Goal: Transaction & Acquisition: Purchase product/service

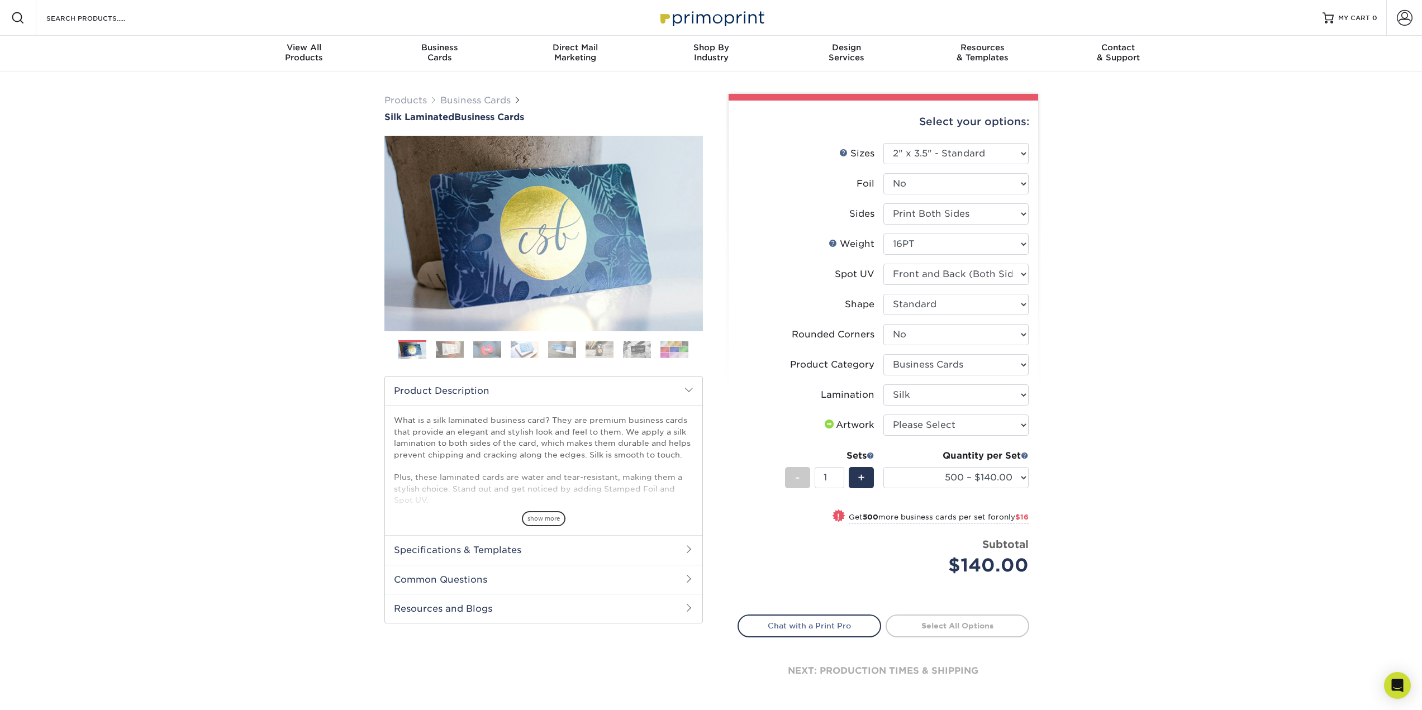
select select "2.00x3.50"
select select "0"
select select "3b5148f1-0588-4f88-a218-97bcfdce65c1"
select select "ccacb42f-45f7-42d3-bbd3-7c8421cf37f0"
click at [1002, 475] on select "500 – $140.00 1000 – $156.00 2500 – $383.00 5000 – $642.00 10000 – $1156.00" at bounding box center [955, 477] width 145 height 21
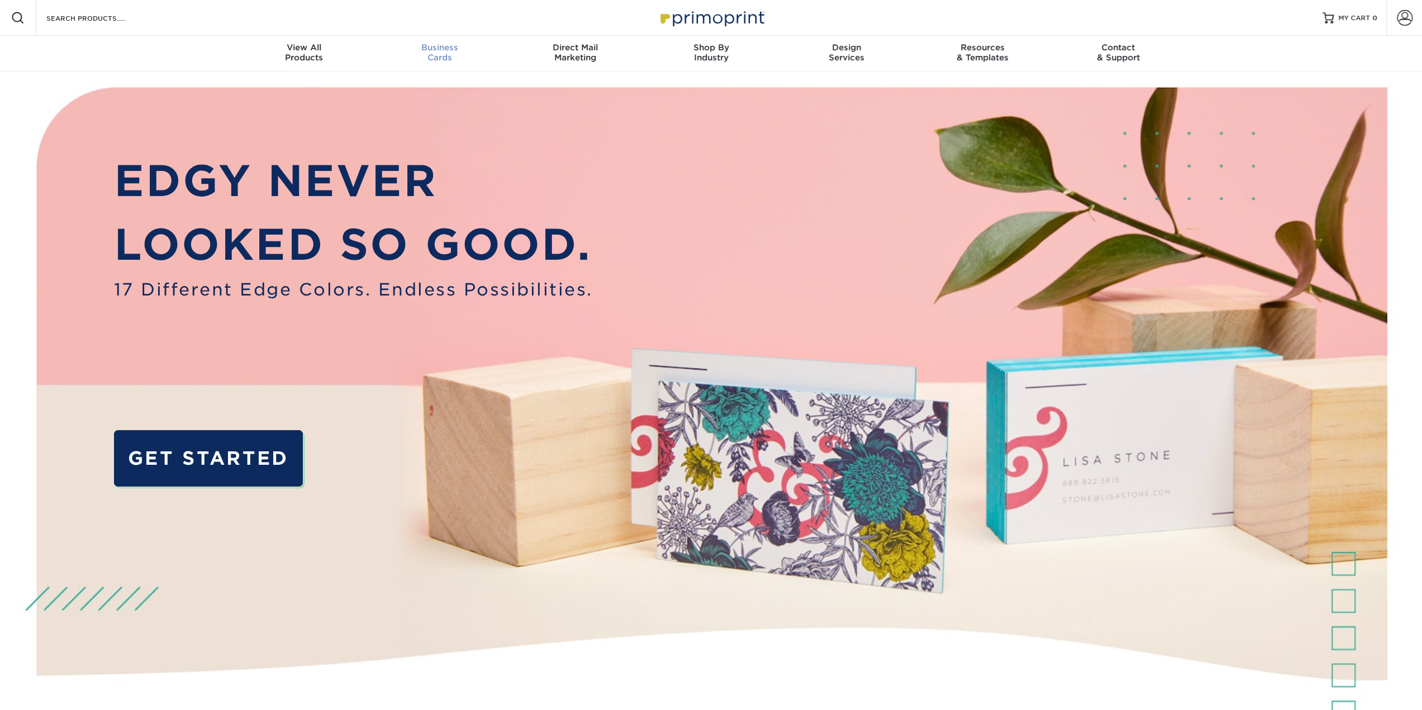
drag, startPoint x: 441, startPoint y: 49, endPoint x: 440, endPoint y: 54, distance: 5.6
click at [441, 49] on span "Business" at bounding box center [440, 47] width 136 height 10
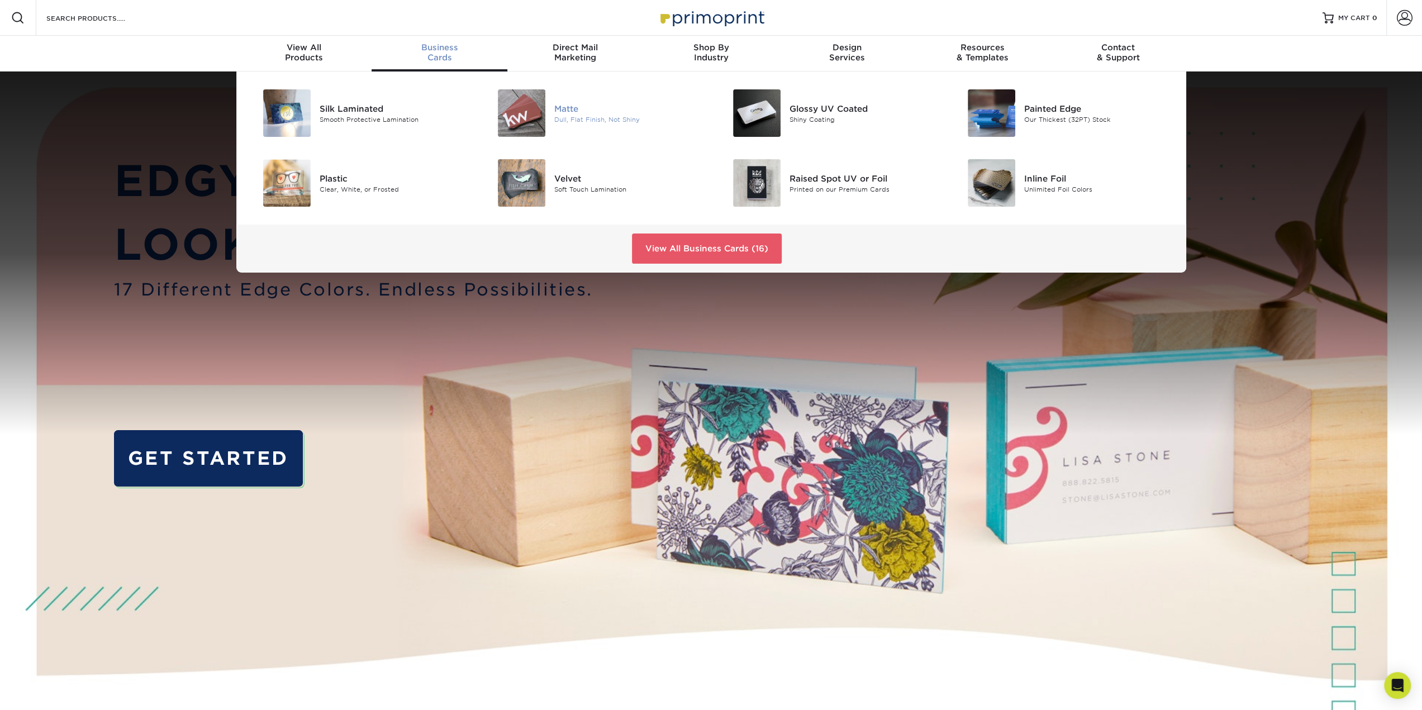
click at [519, 111] on img at bounding box center [521, 112] width 47 height 47
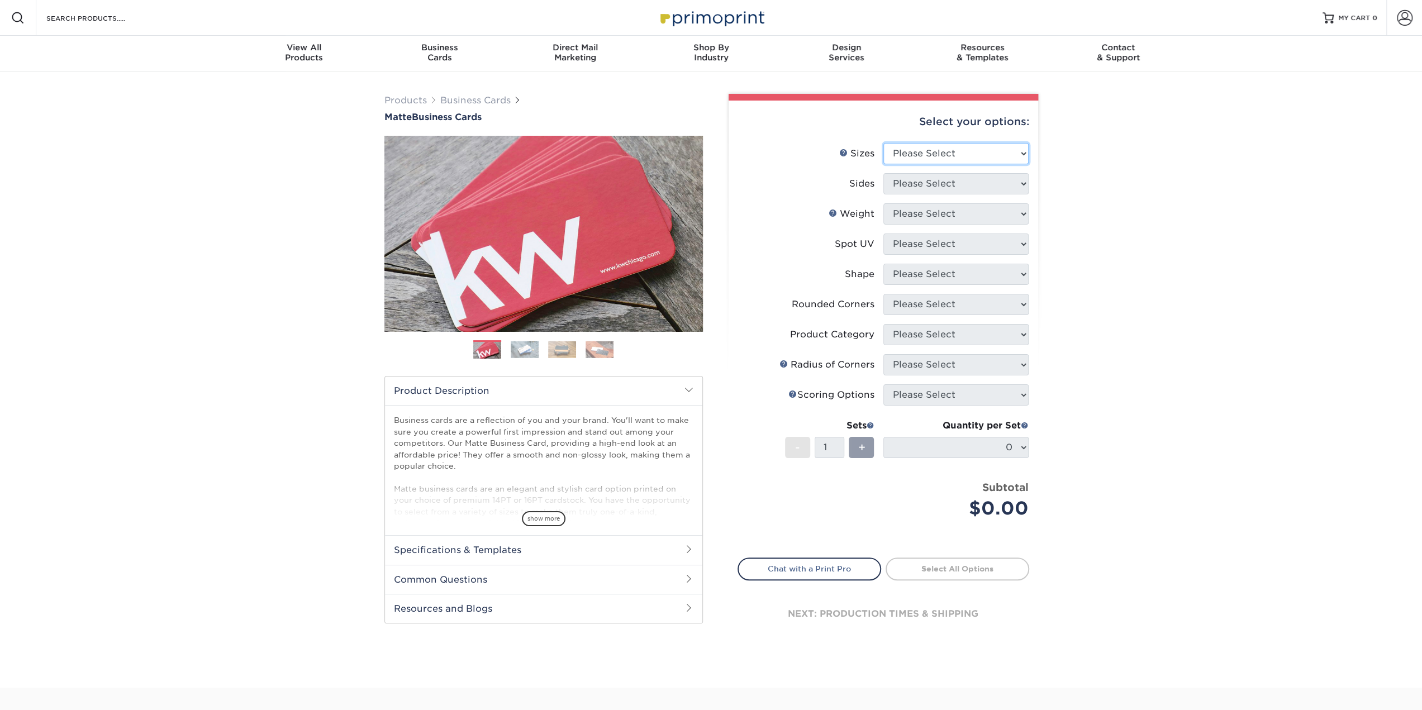
click at [989, 159] on select "Please Select 1.5" x 3.5" - Mini 1.75" x 3.5" - Mini 2" x 2" - Square 2" x 3" -…" at bounding box center [955, 153] width 145 height 21
select select "2.00x3.50"
click at [883, 143] on select "Please Select 1.5" x 3.5" - Mini 1.75" x 3.5" - Mini 2" x 2" - Square 2" x 3" -…" at bounding box center [955, 153] width 145 height 21
click at [960, 173] on select "Please Select Print Both Sides Print Front Only" at bounding box center [955, 183] width 145 height 21
select select "13abbda7-1d64-4f25-8bb2-c179b224825d"
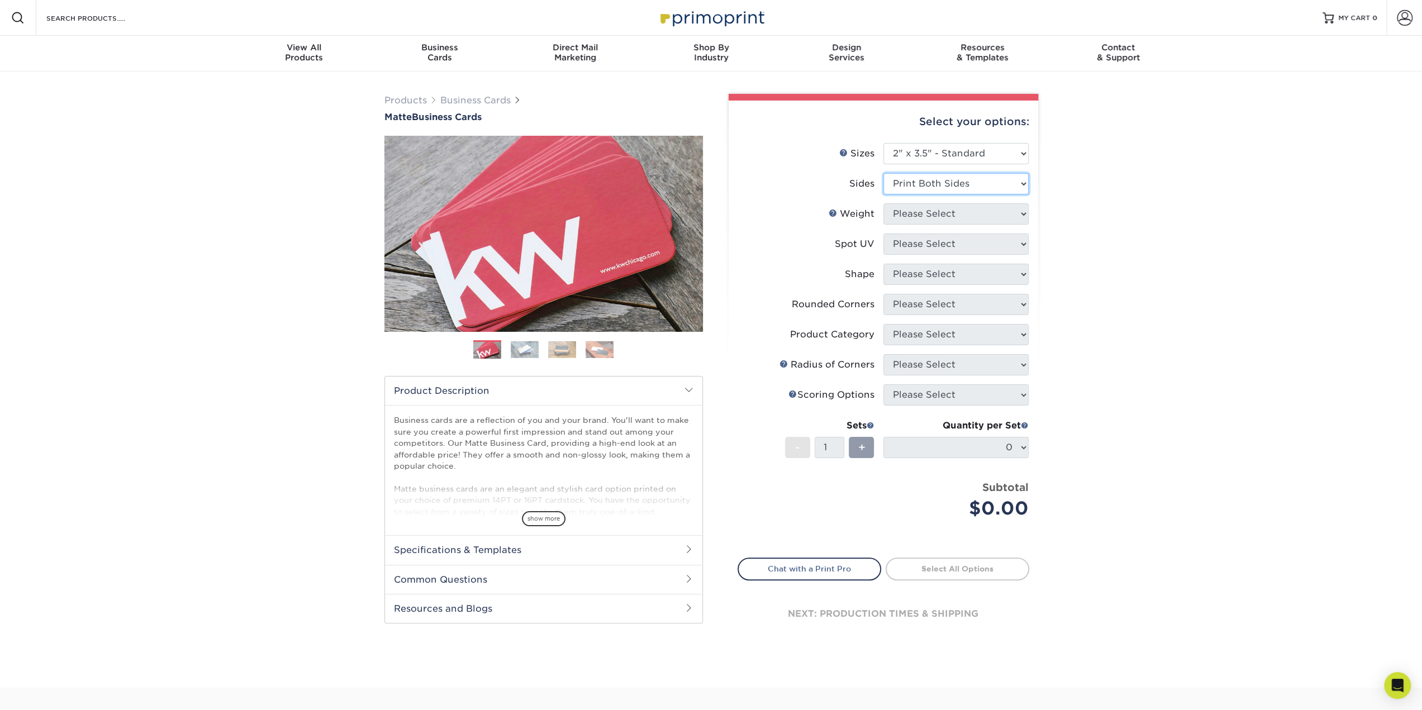
click at [883, 173] on select "Please Select Print Both Sides Print Front Only" at bounding box center [955, 183] width 145 height 21
click at [974, 221] on select "Please Select 16PT 14PT" at bounding box center [955, 213] width 145 height 21
select select "16PT"
click at [883, 203] on select "Please Select 16PT 14PT" at bounding box center [955, 213] width 145 height 21
click at [972, 249] on select "Please Select No Spot UV Front and Back (Both Sides) Front Only Back Only" at bounding box center [955, 244] width 145 height 21
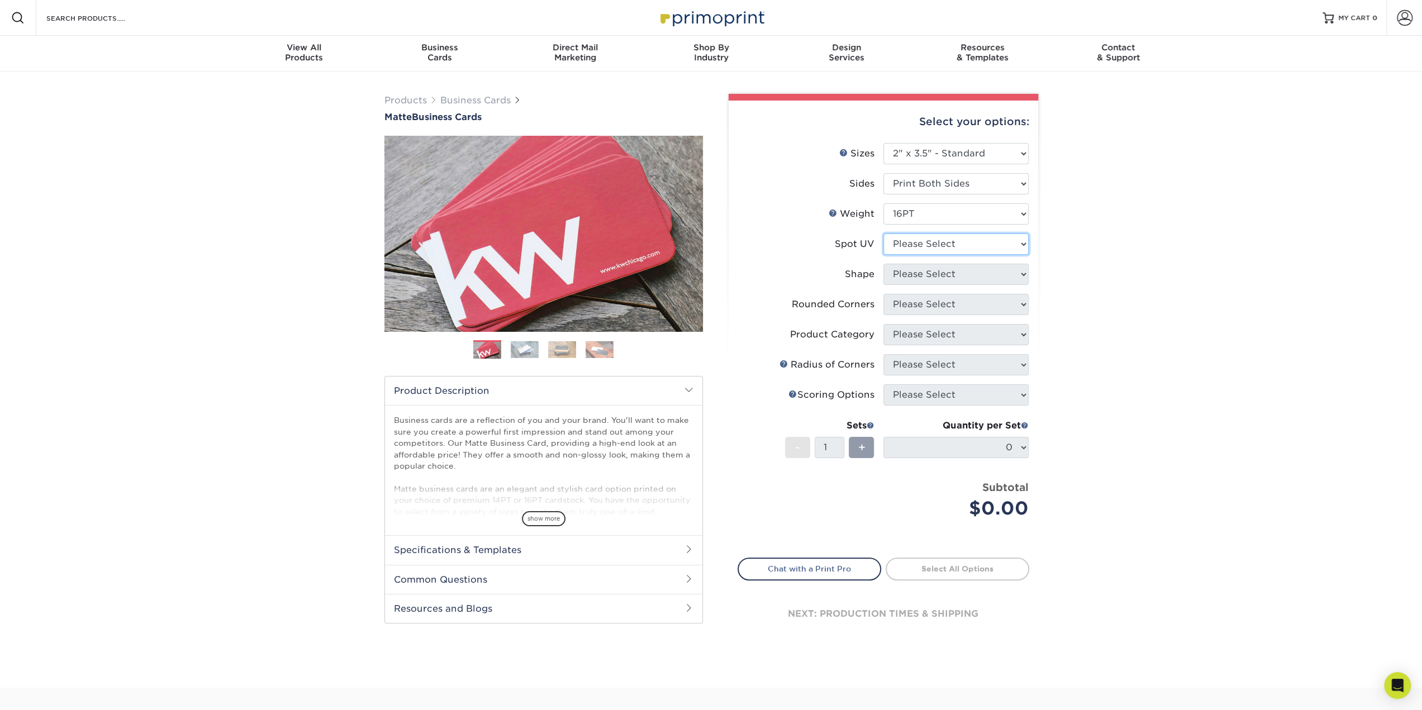
select select "0"
click at [883, 234] on select "Please Select No Spot UV Front and Back (Both Sides) Front Only Back Only" at bounding box center [955, 244] width 145 height 21
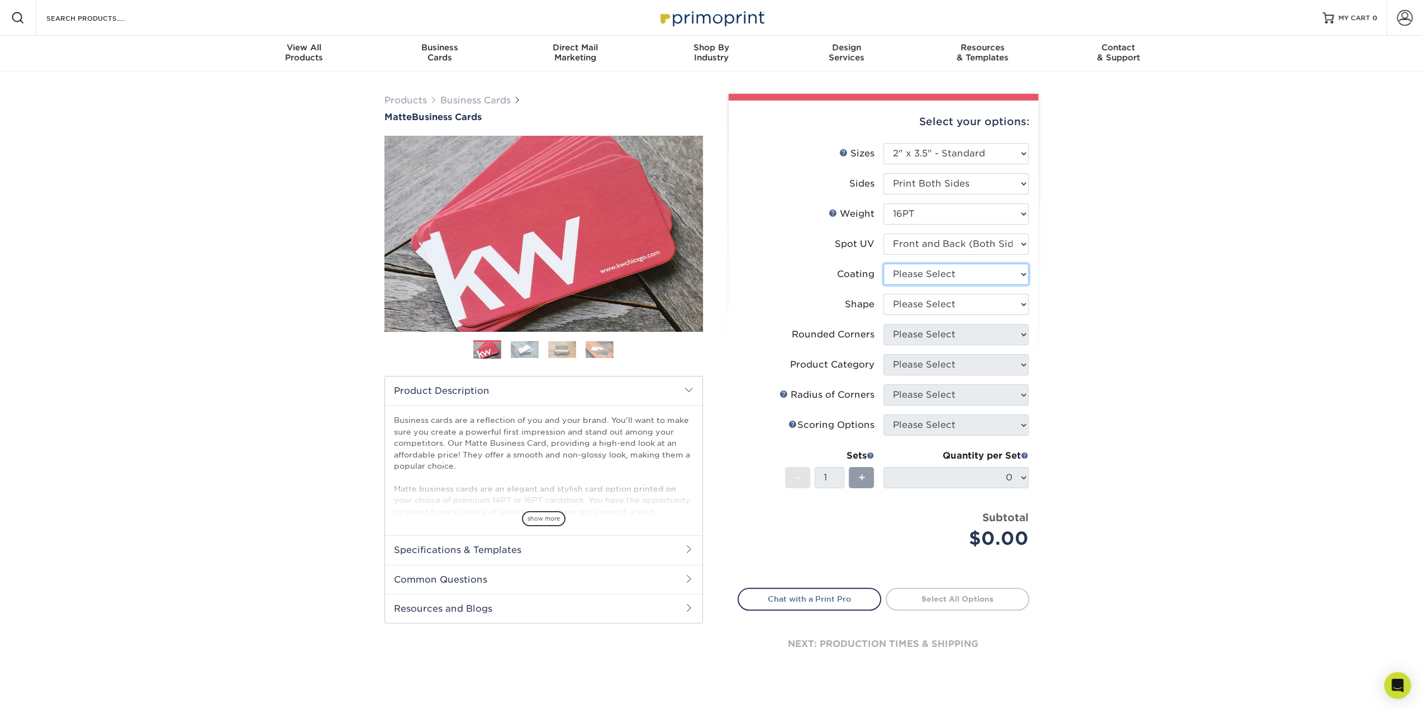
click at [978, 277] on select at bounding box center [955, 274] width 145 height 21
select select "121bb7b5-3b4d-429f-bd8d-bbf80e953313"
click at [883, 264] on select at bounding box center [955, 274] width 145 height 21
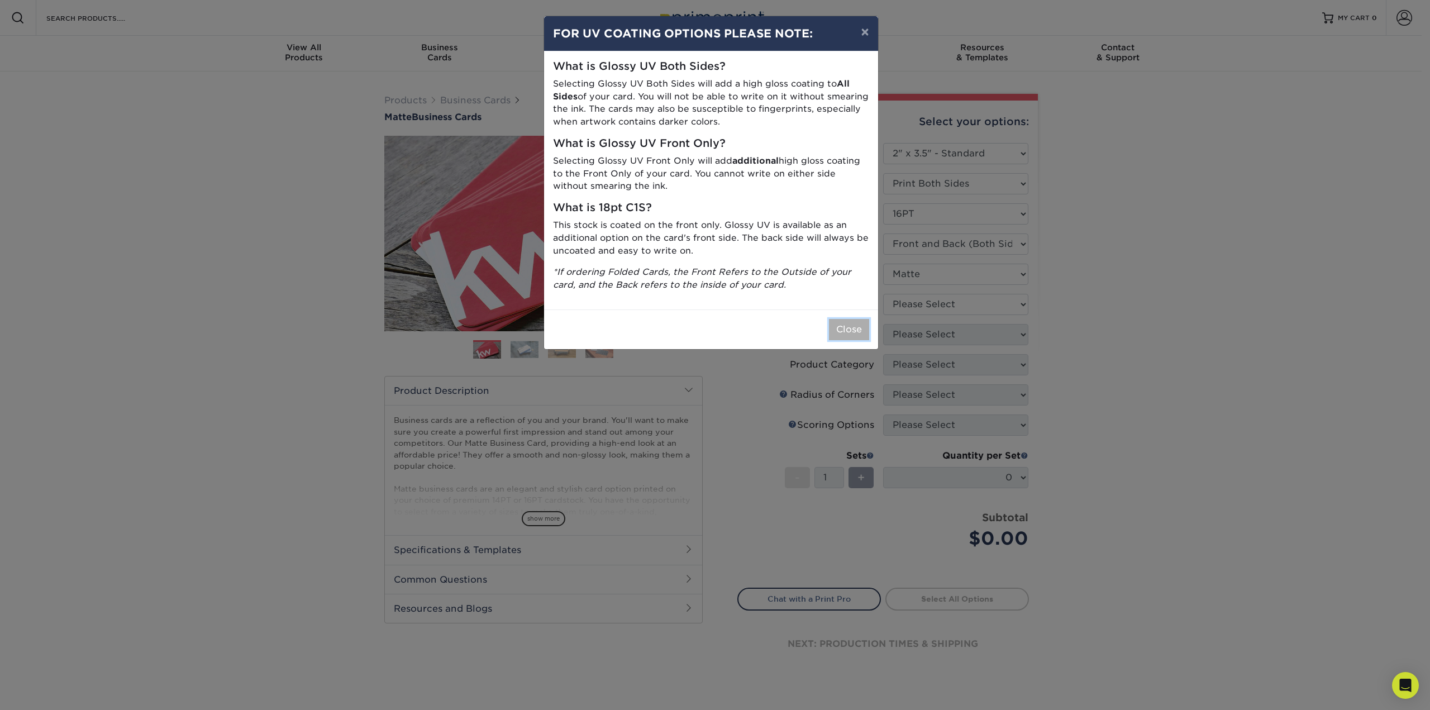
click at [855, 328] on button "Close" at bounding box center [849, 329] width 40 height 21
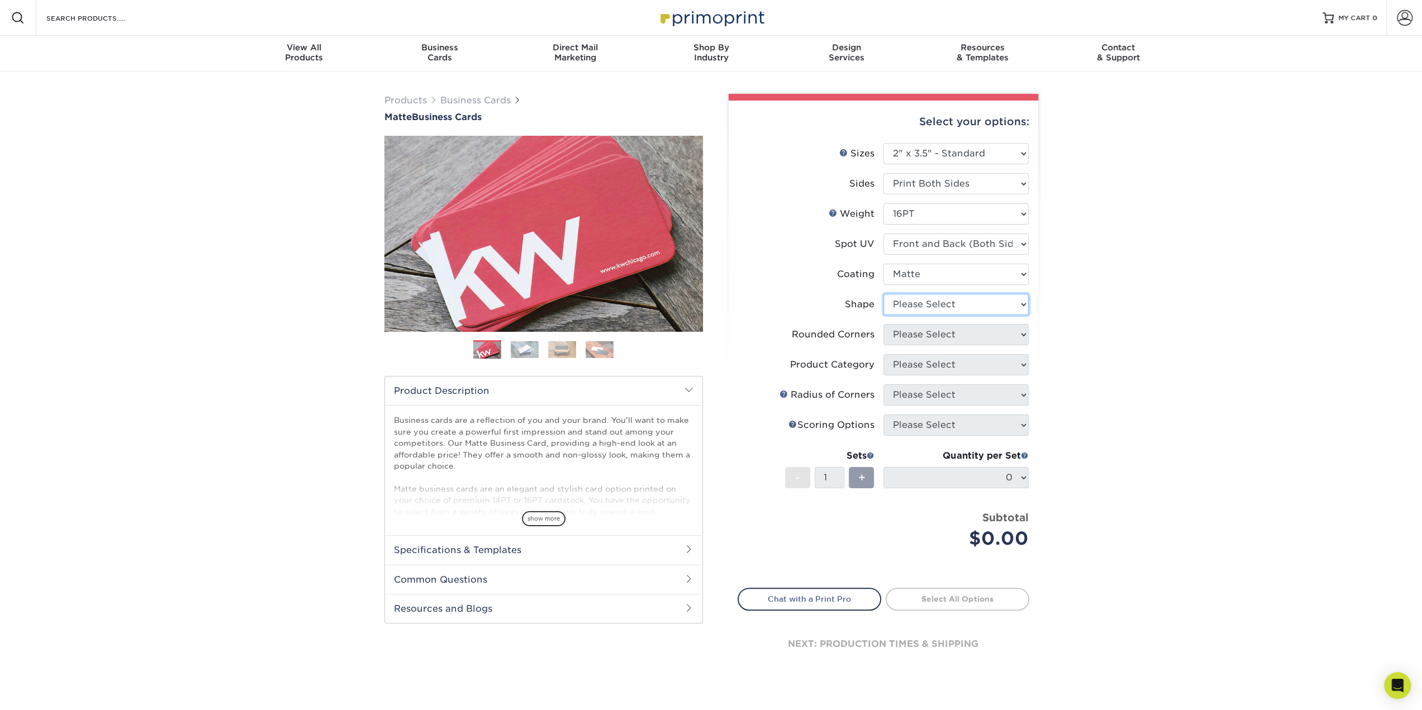
click at [973, 309] on select "Please Select Standard" at bounding box center [955, 304] width 145 height 21
select select "standard"
click at [883, 294] on select "Please Select Standard" at bounding box center [955, 304] width 145 height 21
click at [967, 334] on select "Please Select Yes - Round 2 Corners Yes - Round 4 Corners No" at bounding box center [955, 334] width 145 height 21
select select "0"
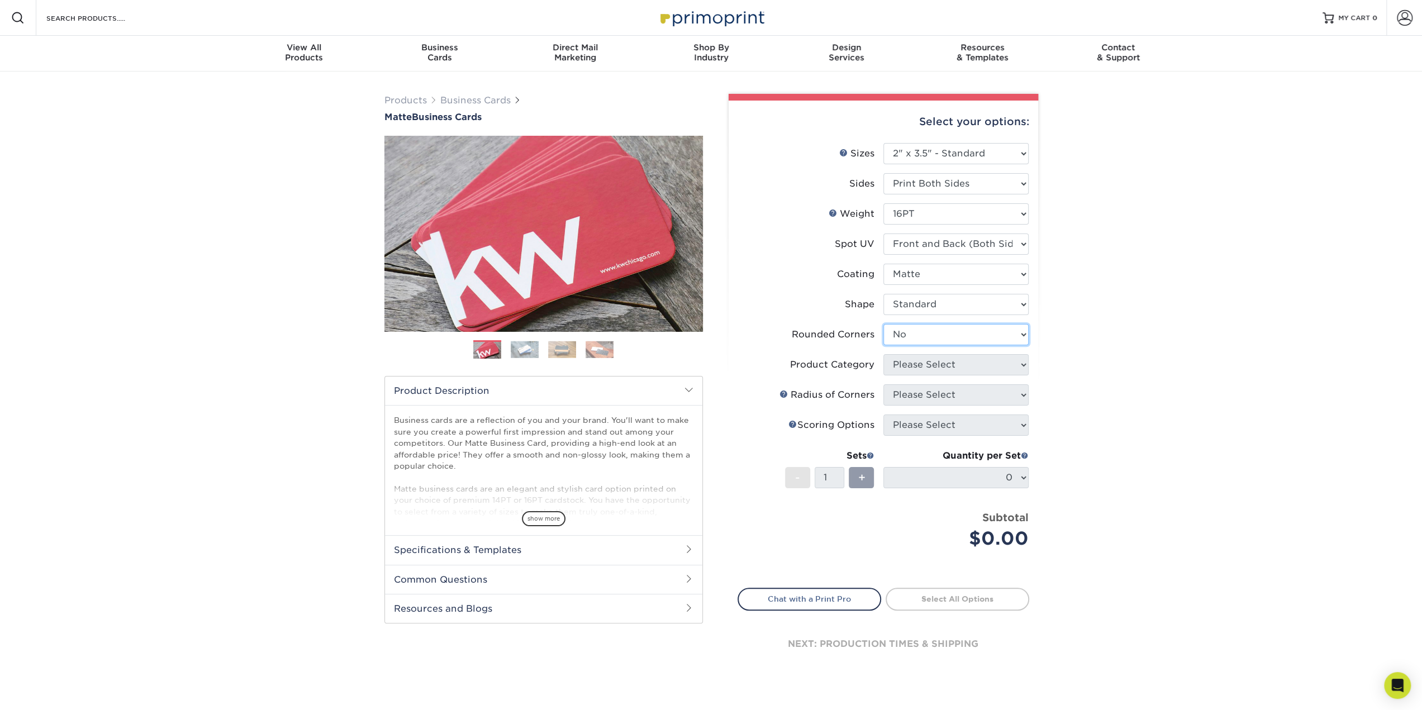
click at [883, 324] on select "Please Select Yes - Round 2 Corners Yes - Round 4 Corners No" at bounding box center [955, 334] width 145 height 21
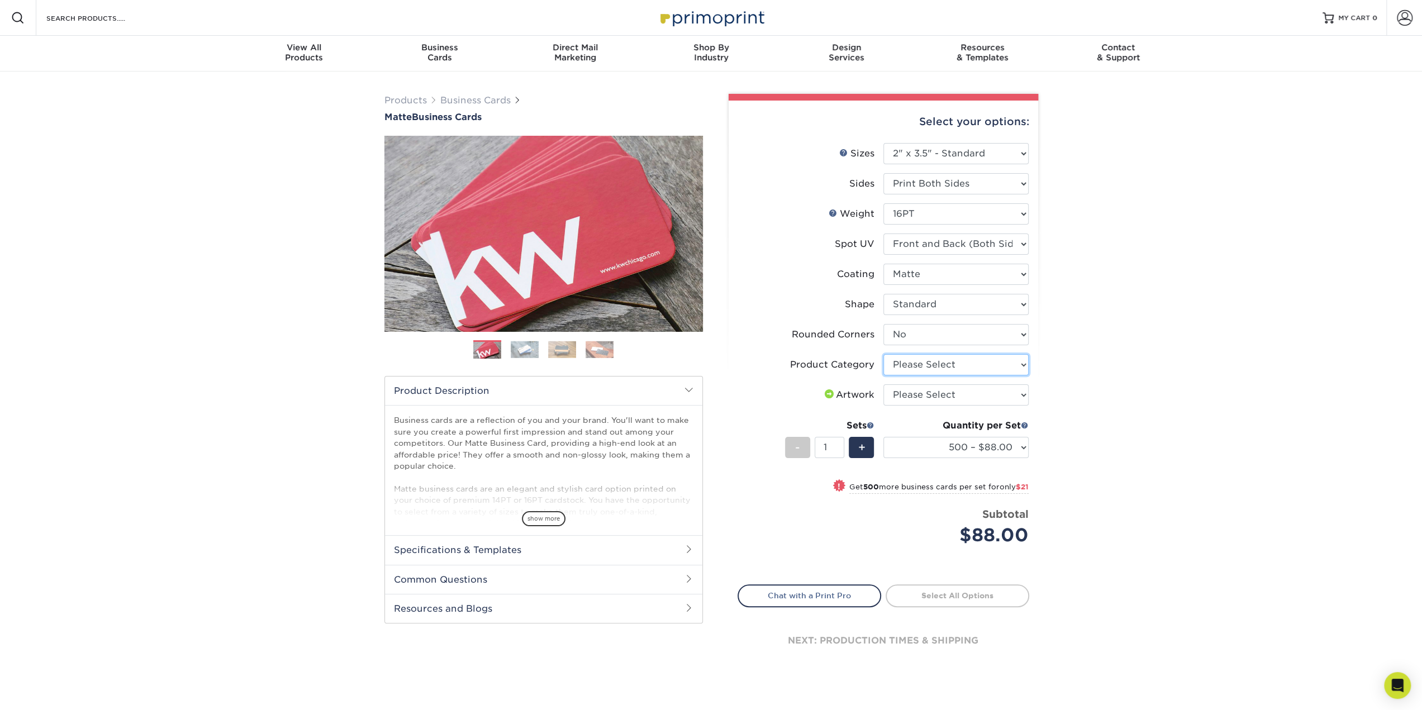
click at [1006, 366] on select "Please Select Business Cards" at bounding box center [955, 364] width 145 height 21
select select "3b5148f1-0588-4f88-a218-97bcfdce65c1"
click at [883, 354] on select "Please Select Business Cards" at bounding box center [955, 364] width 145 height 21
click at [1167, 427] on div "Products Business Cards Matte Business Cards Previous Next 100 $ 9" at bounding box center [711, 393] width 1422 height 643
click at [1012, 446] on select "500 – $88.00 1000 – $109.00 2500 – $205.00 5000 – $279.00 10000 – $612.00 15000…" at bounding box center [955, 447] width 145 height 21
